Goal: Find specific page/section: Find specific page/section

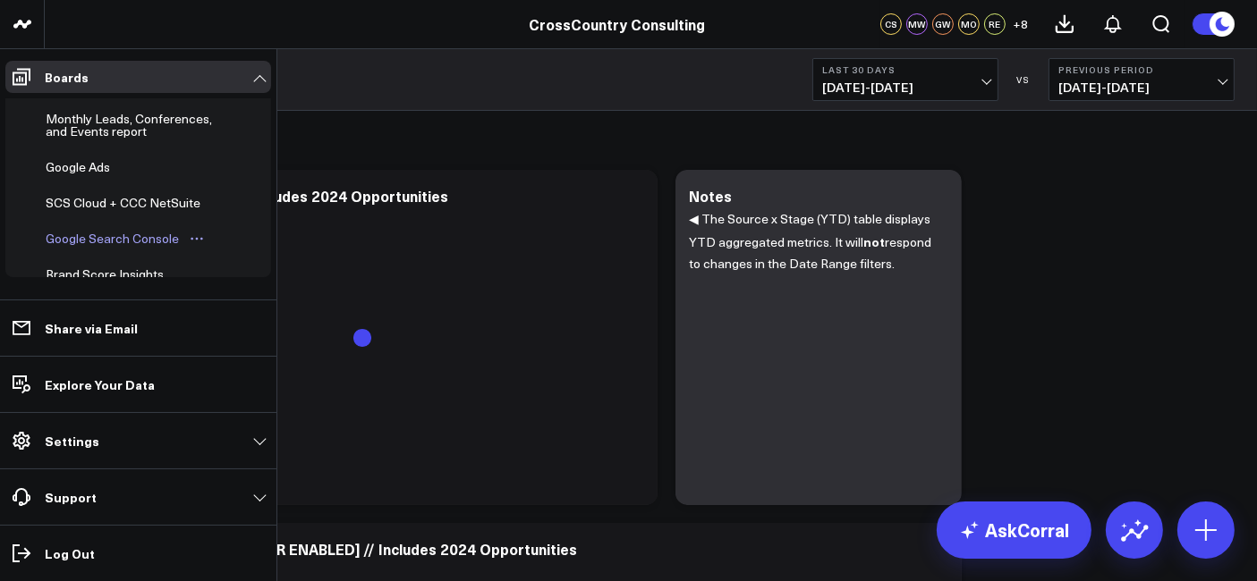
scroll to position [610, 0]
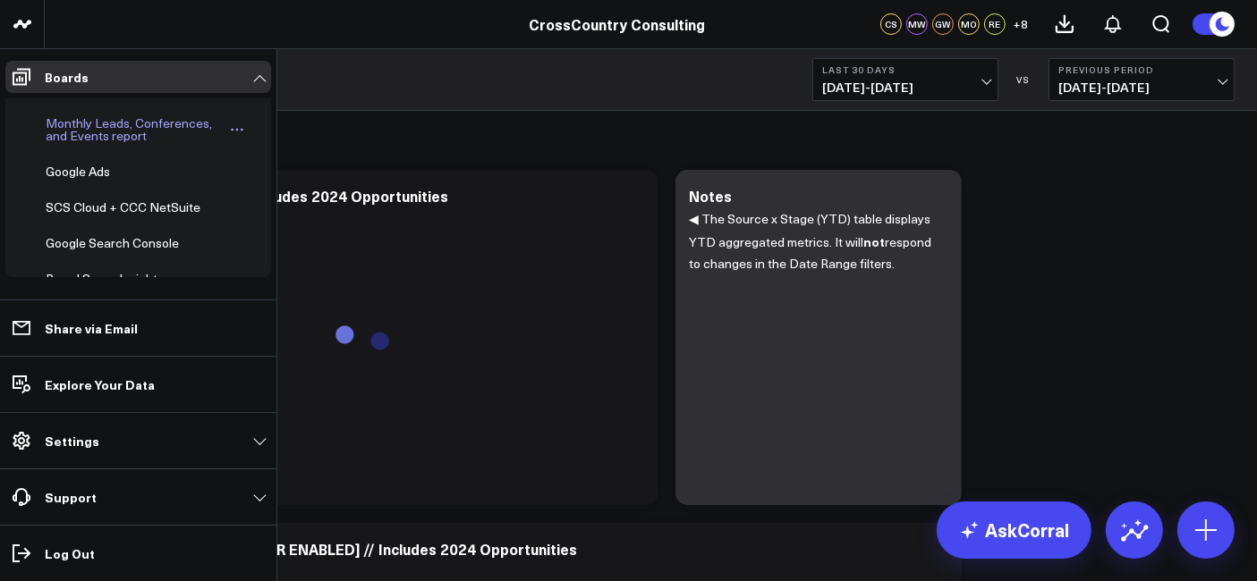
click at [123, 117] on div "Monthly Leads, Conferences, and Events report" at bounding box center [134, 130] width 187 height 34
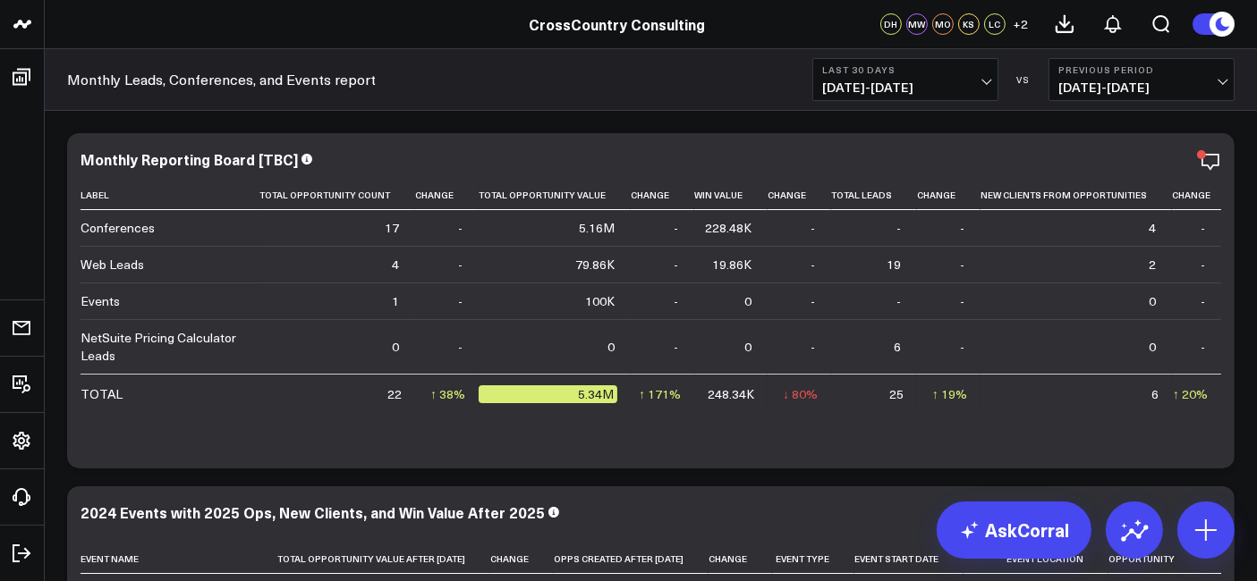
click at [890, 81] on span "[DATE] - [DATE]" at bounding box center [905, 88] width 166 height 14
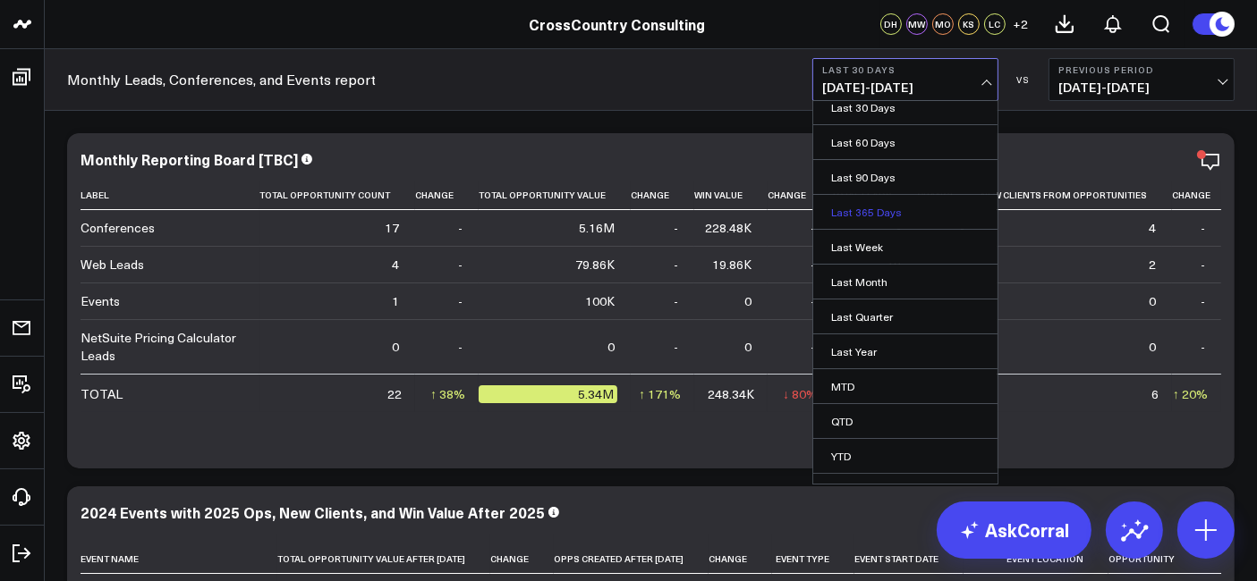
scroll to position [100, 0]
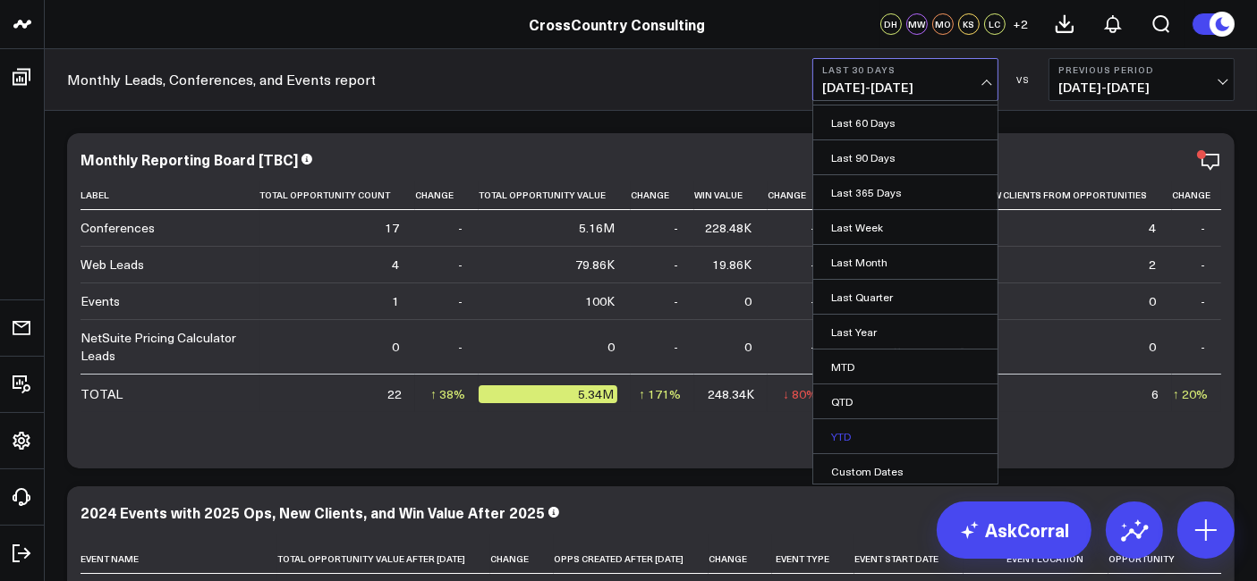
click at [849, 422] on link "YTD" at bounding box center [905, 437] width 184 height 34
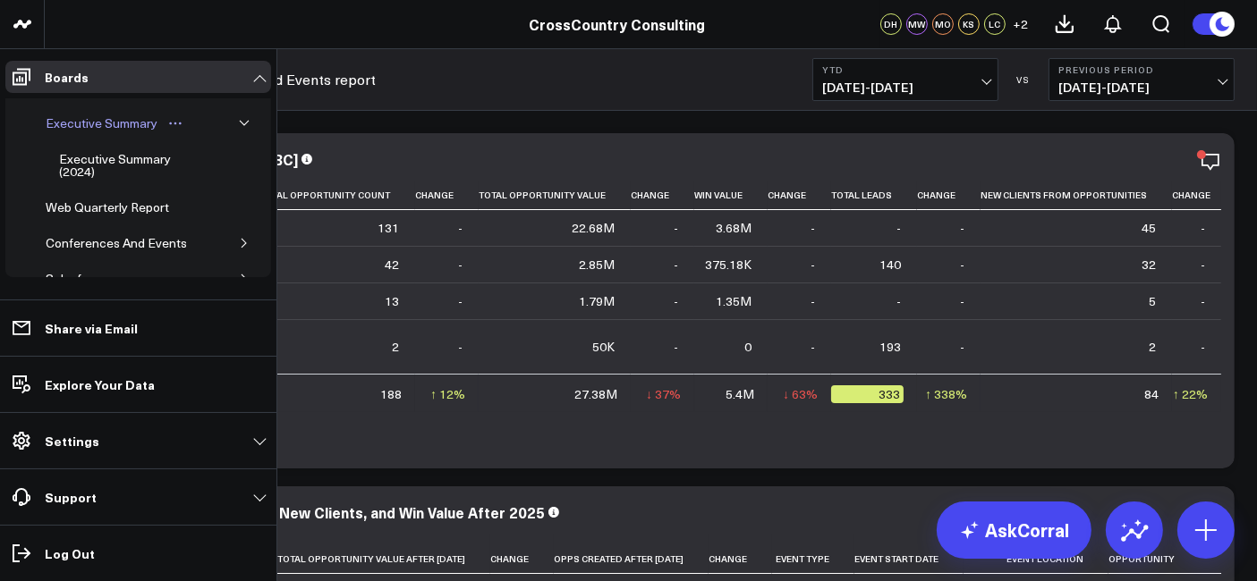
click at [114, 118] on div "Executive Summary" at bounding box center [101, 123] width 121 height 21
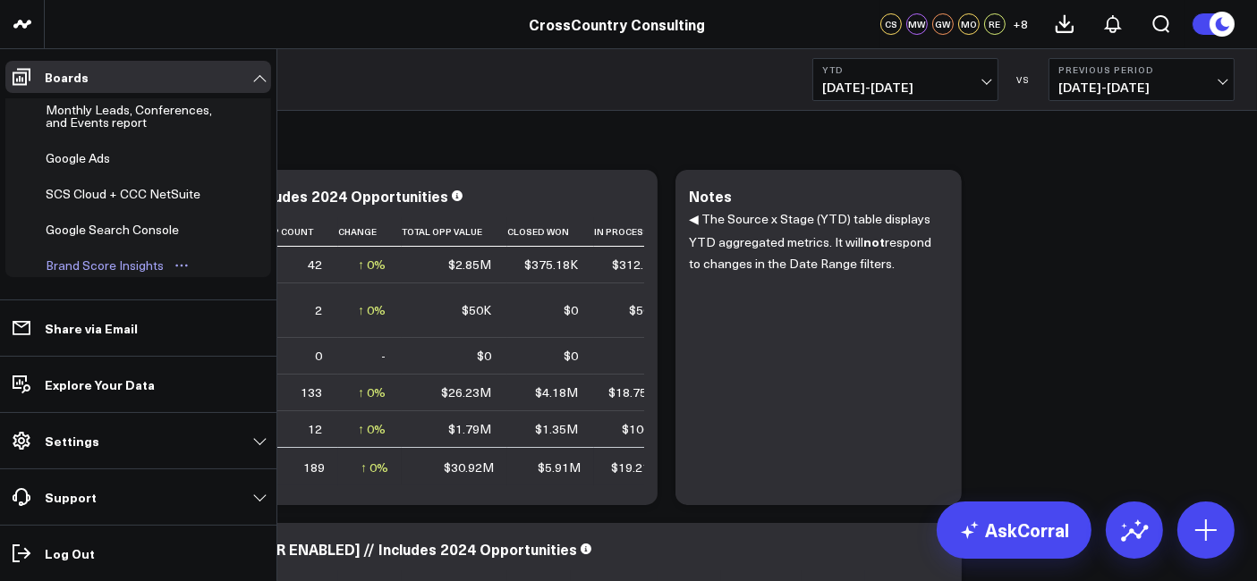
scroll to position [577, 0]
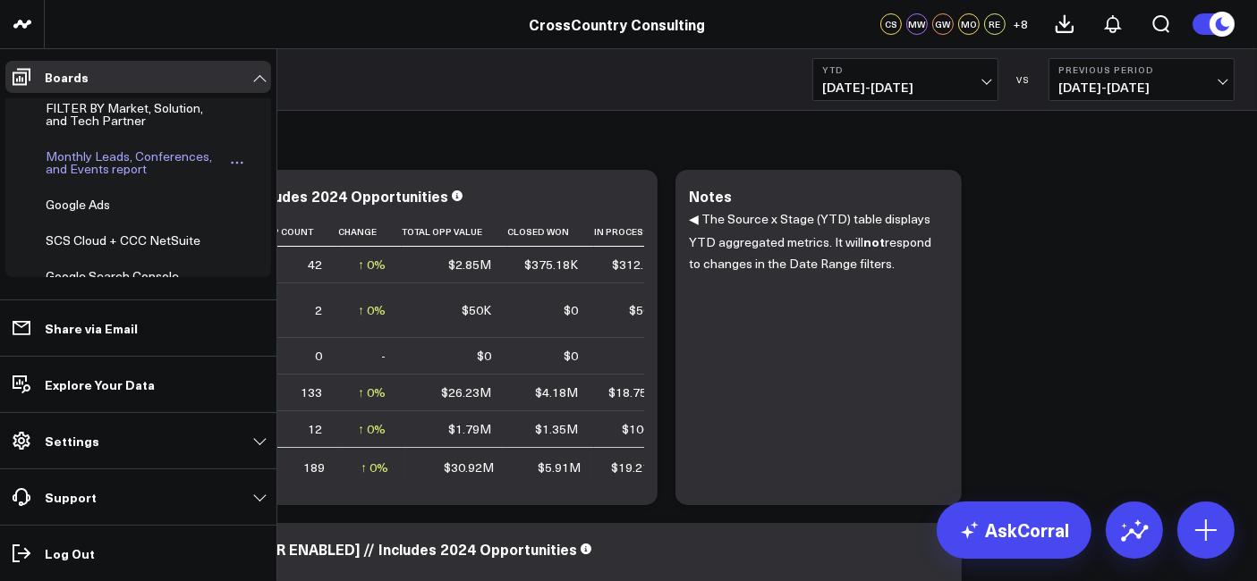
click at [109, 156] on div "Monthly Leads, Conferences, and Events report" at bounding box center [134, 163] width 187 height 34
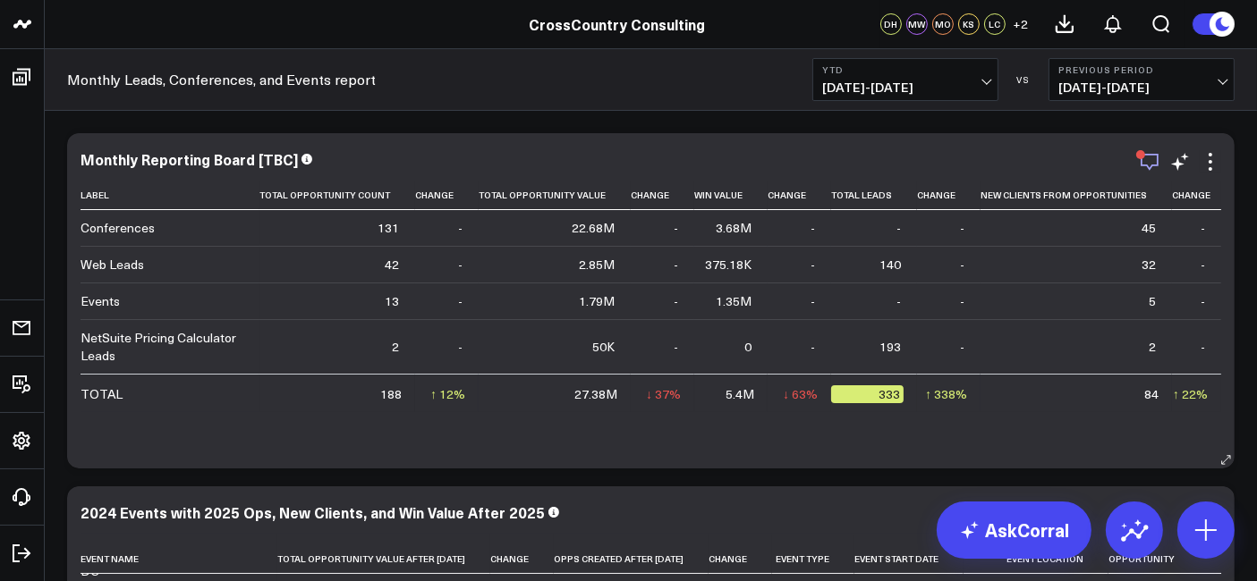
click at [1150, 159] on icon "button" at bounding box center [1149, 161] width 21 height 21
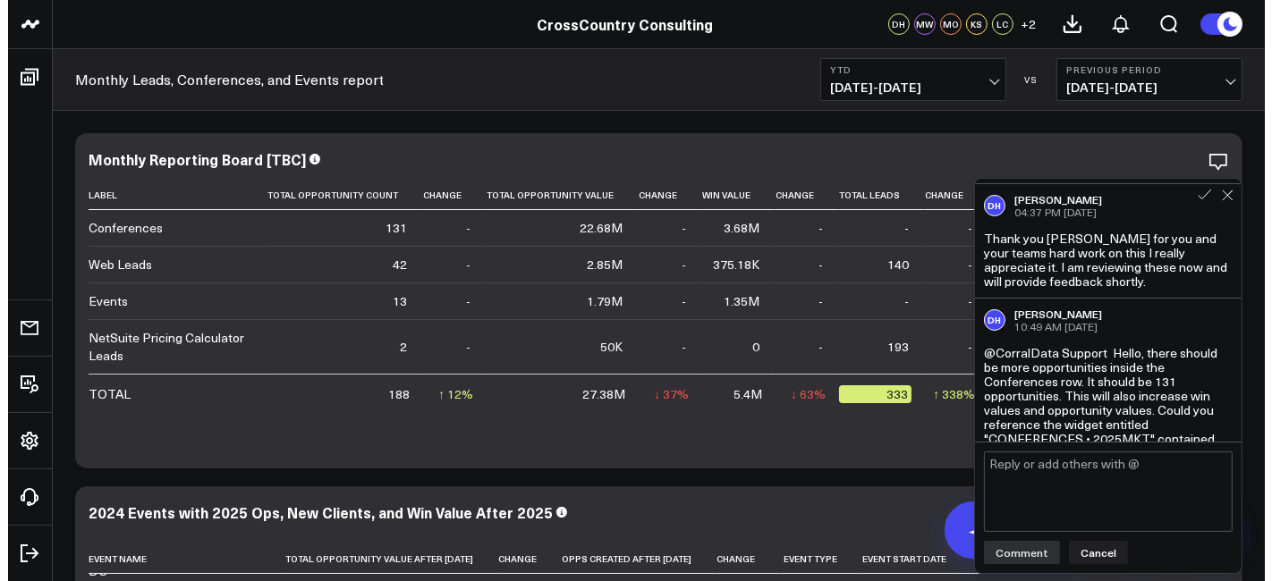
scroll to position [1250, 0]
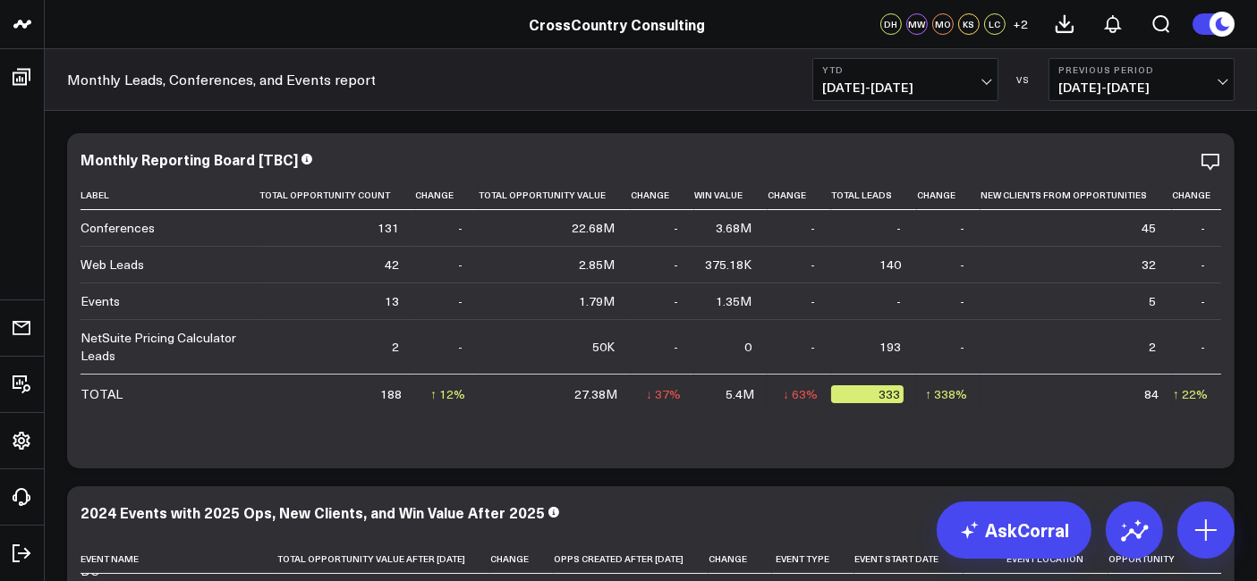
click at [1214, 160] on icon at bounding box center [1210, 161] width 21 height 21
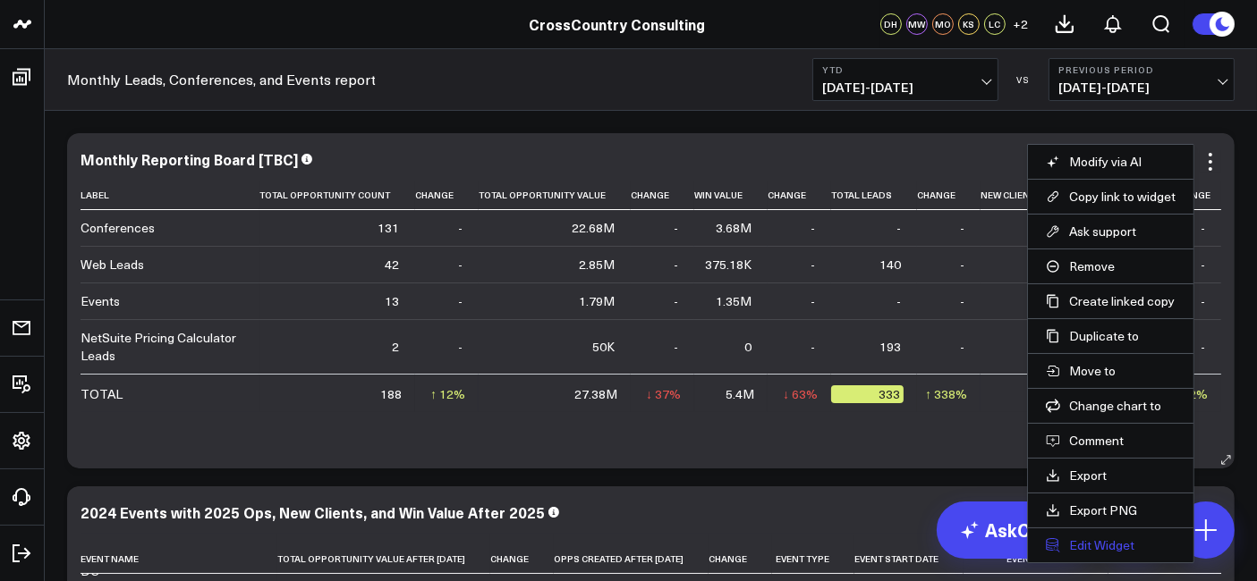
click at [1083, 538] on button "Edit Widget" at bounding box center [1111, 546] width 130 height 16
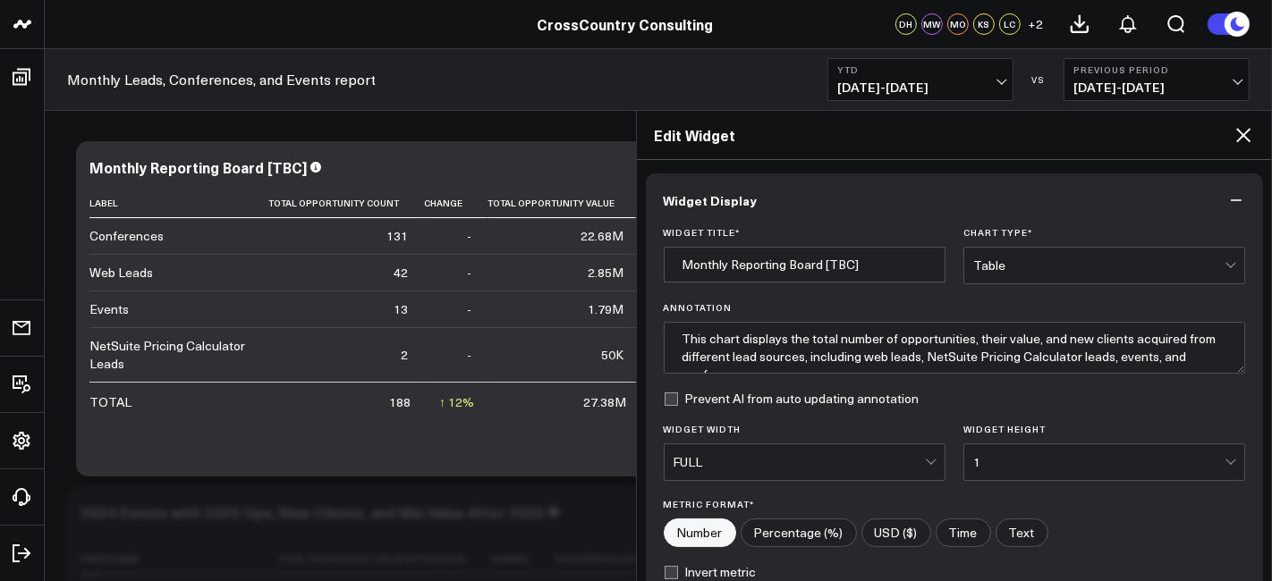
scroll to position [277, 0]
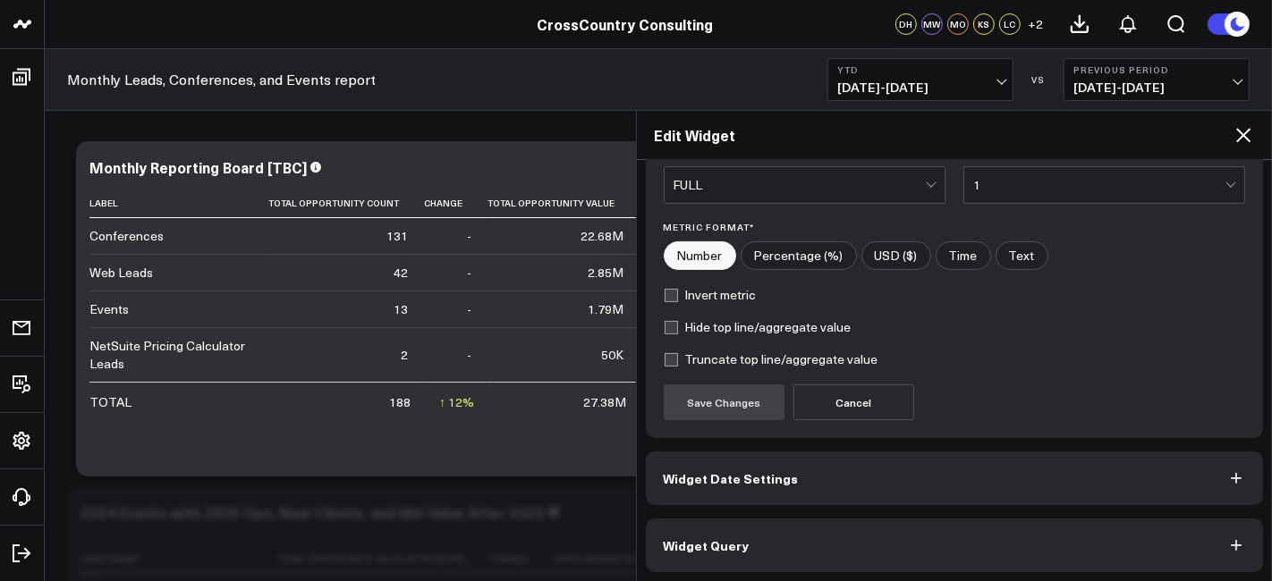
click at [785, 532] on button "Widget Query" at bounding box center [955, 546] width 618 height 54
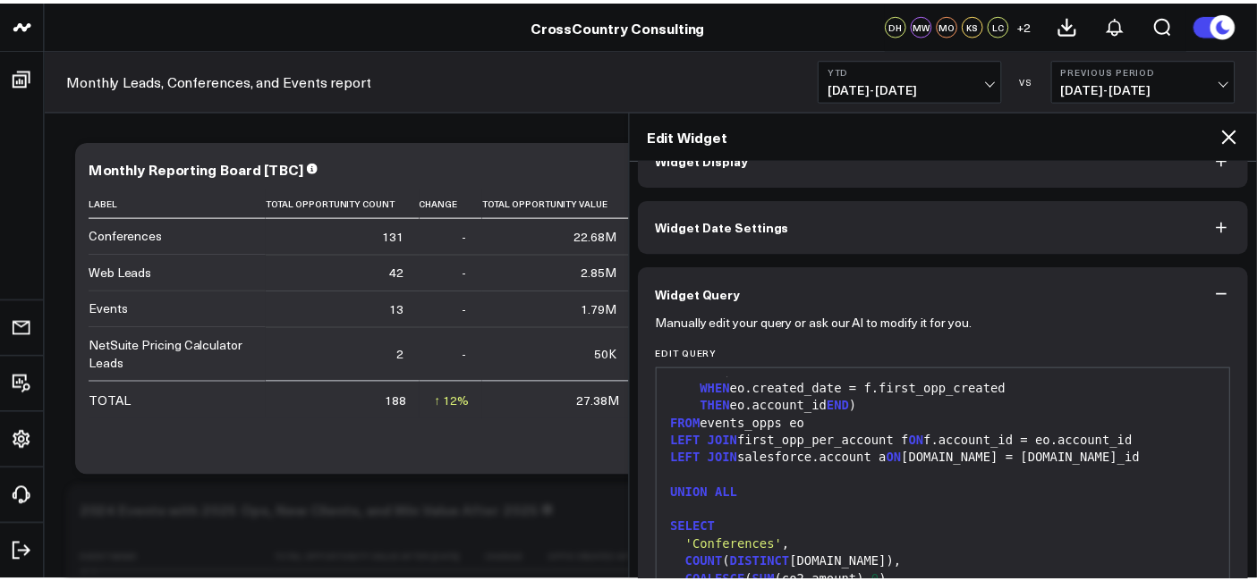
scroll to position [1998, 0]
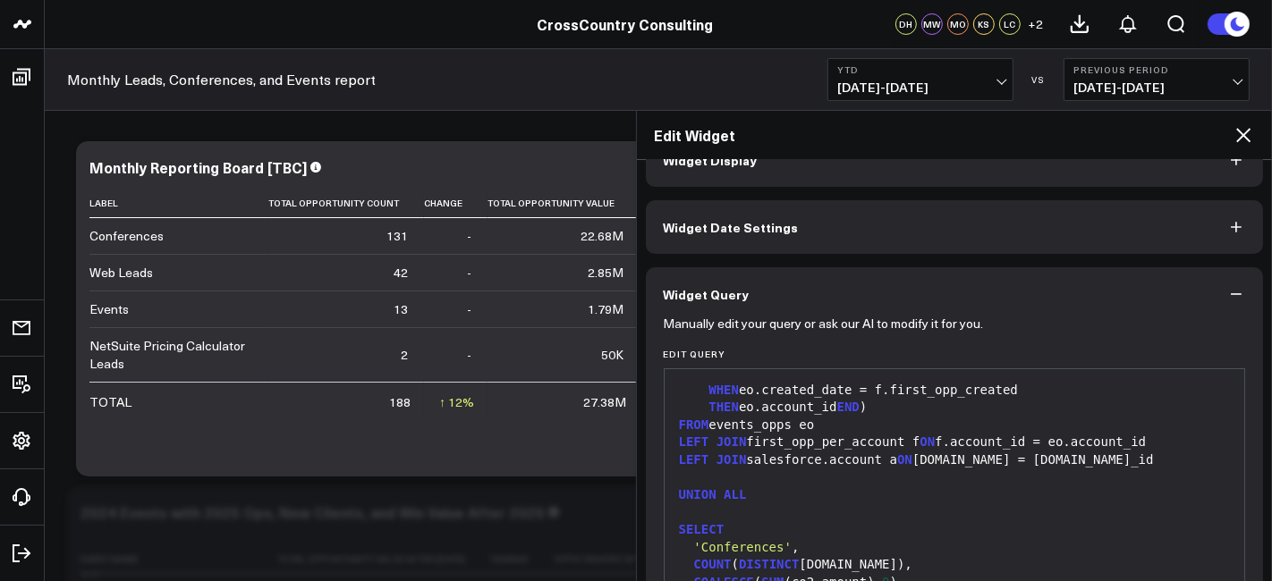
click at [1242, 142] on icon at bounding box center [1243, 134] width 21 height 21
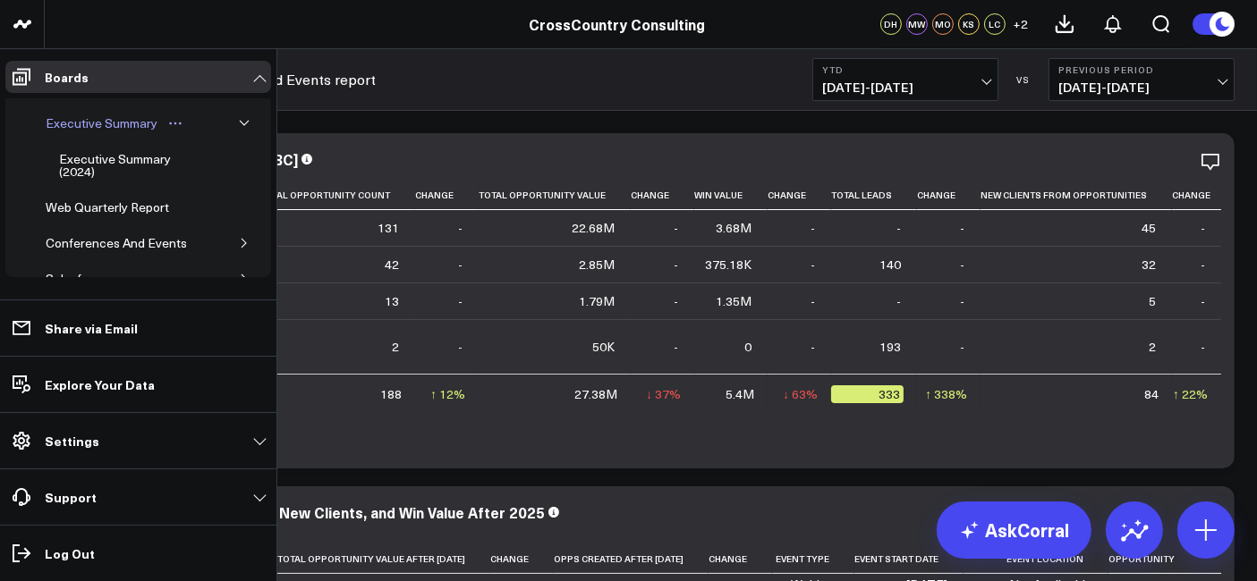
click at [127, 129] on div "Executive Summary" at bounding box center [101, 123] width 121 height 21
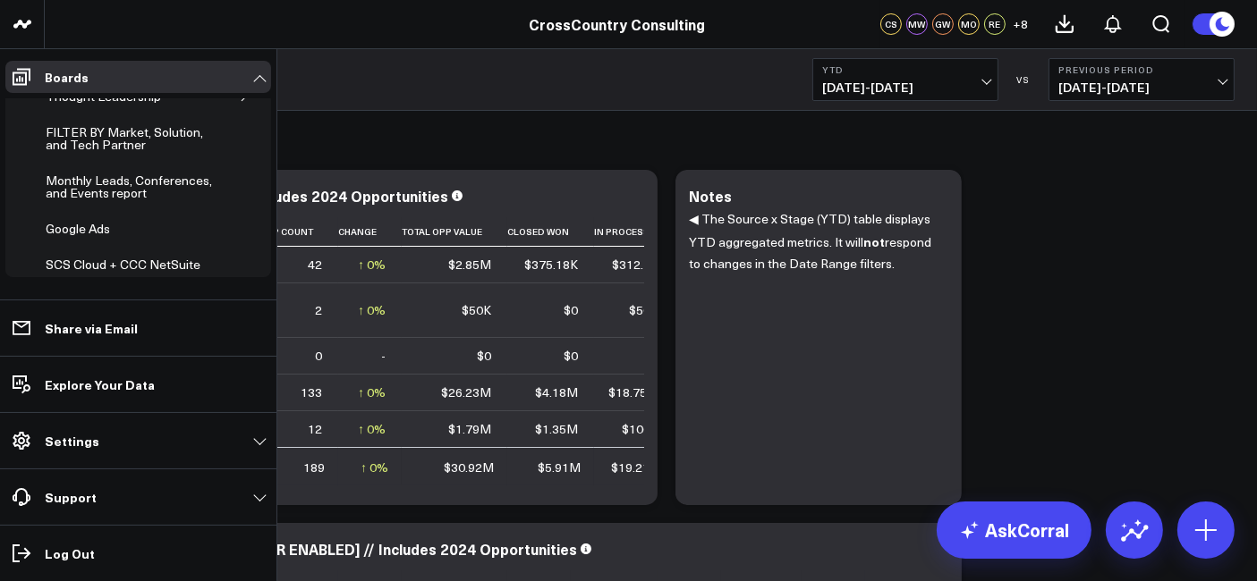
scroll to position [544, 0]
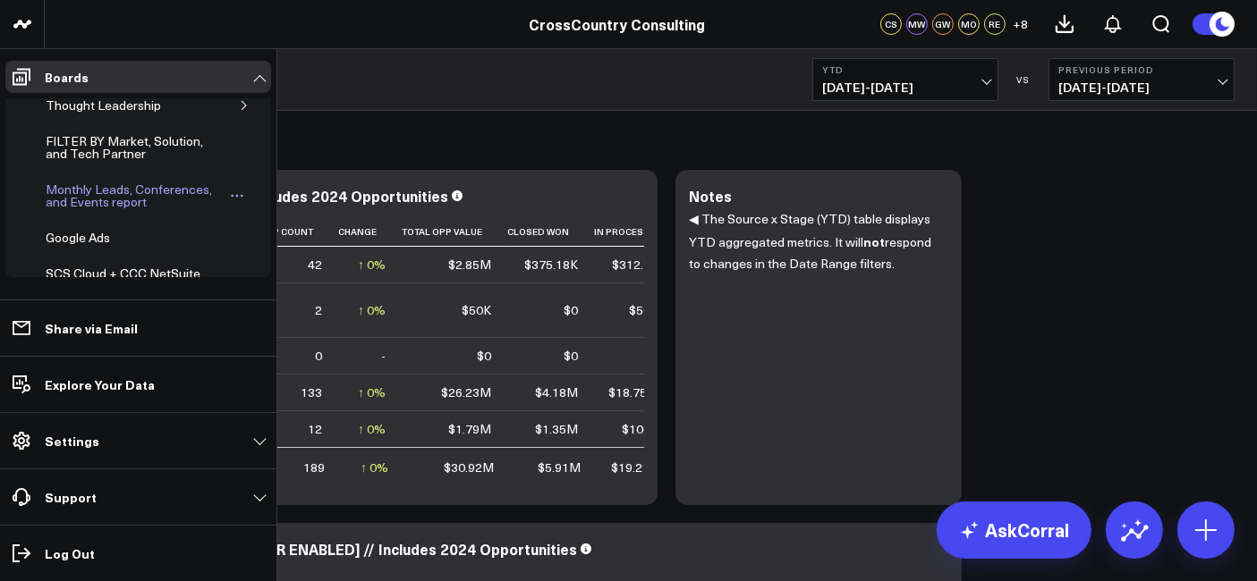
click at [108, 182] on div "Monthly Leads, Conferences, and Events report" at bounding box center [134, 196] width 187 height 34
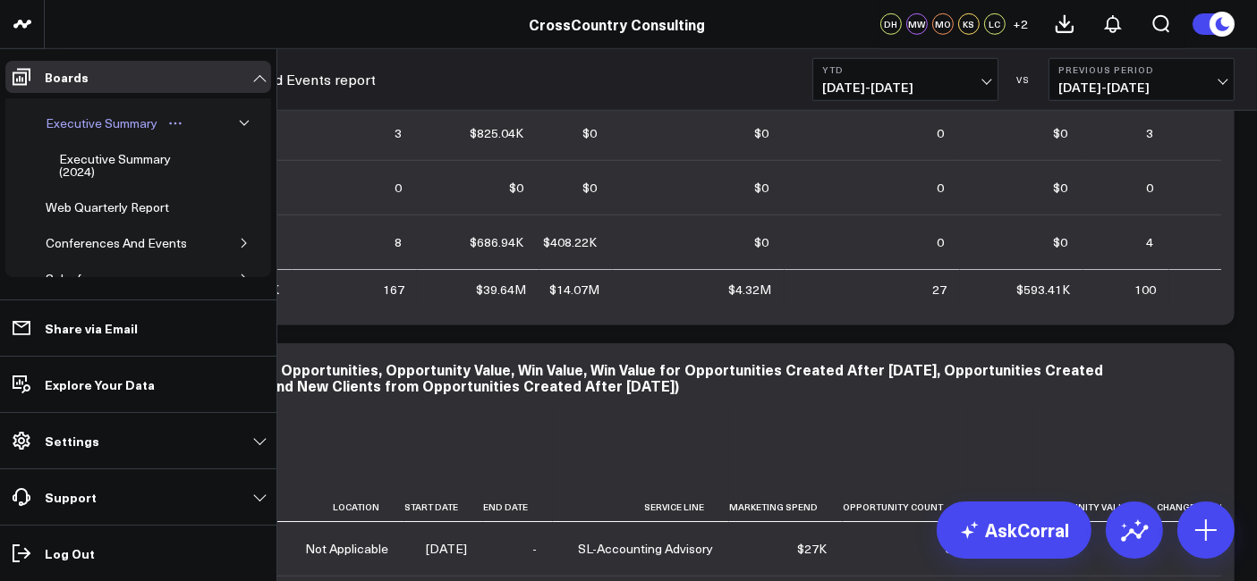
click at [100, 125] on div "Executive Summary" at bounding box center [101, 123] width 121 height 21
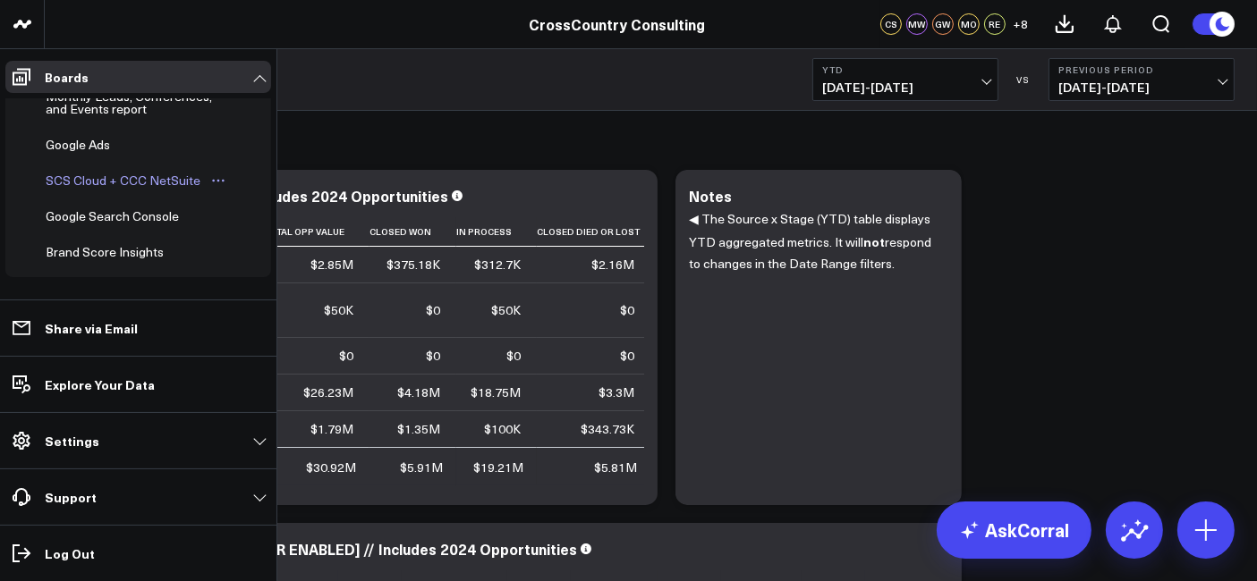
scroll to position [562, 0]
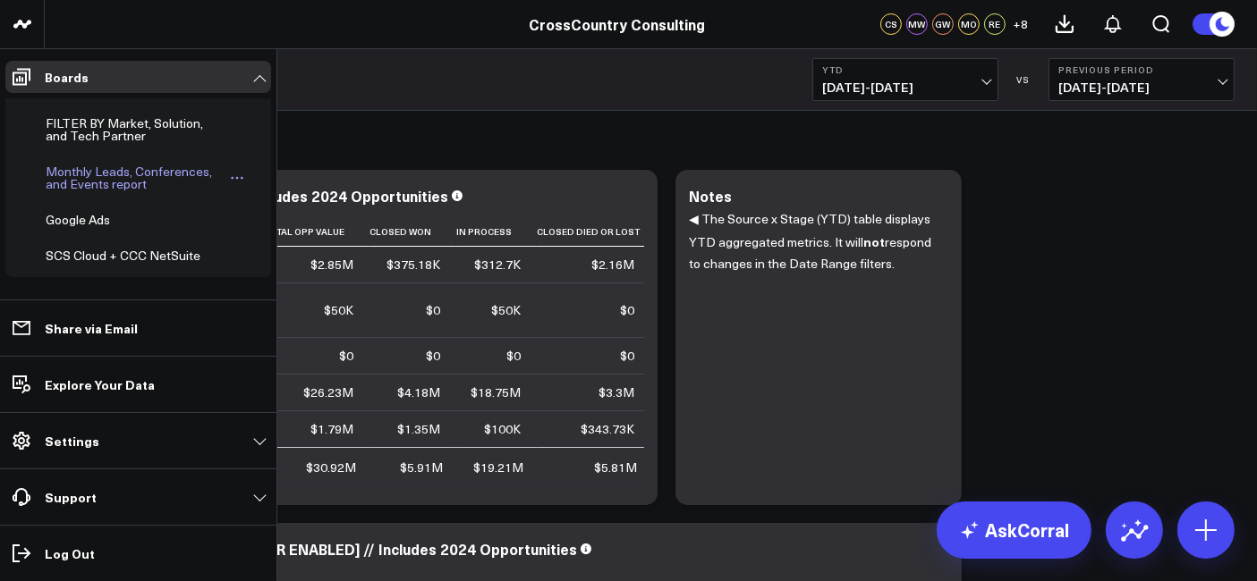
click at [109, 174] on div "Monthly Leads, Conferences, and Events report" at bounding box center [134, 178] width 187 height 34
